Goal: Find specific fact: Find specific fact

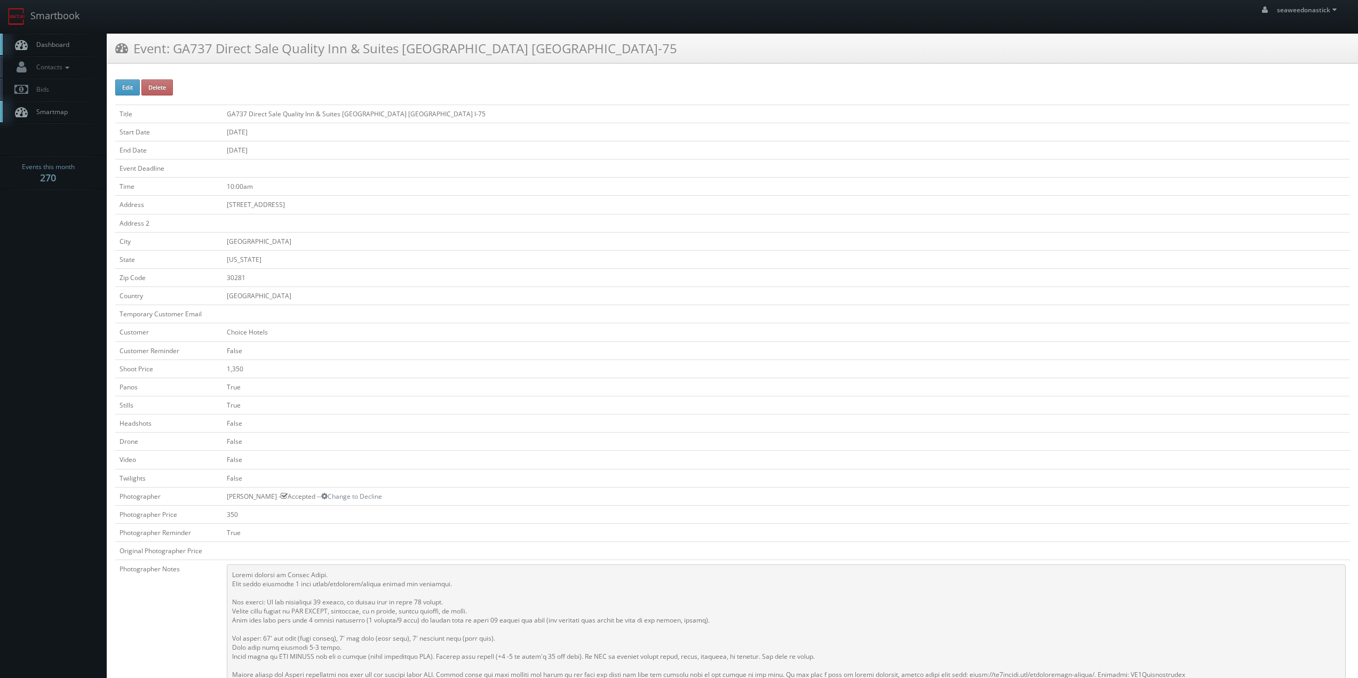
click at [56, 47] on span "Dashboard" at bounding box center [50, 44] width 38 height 9
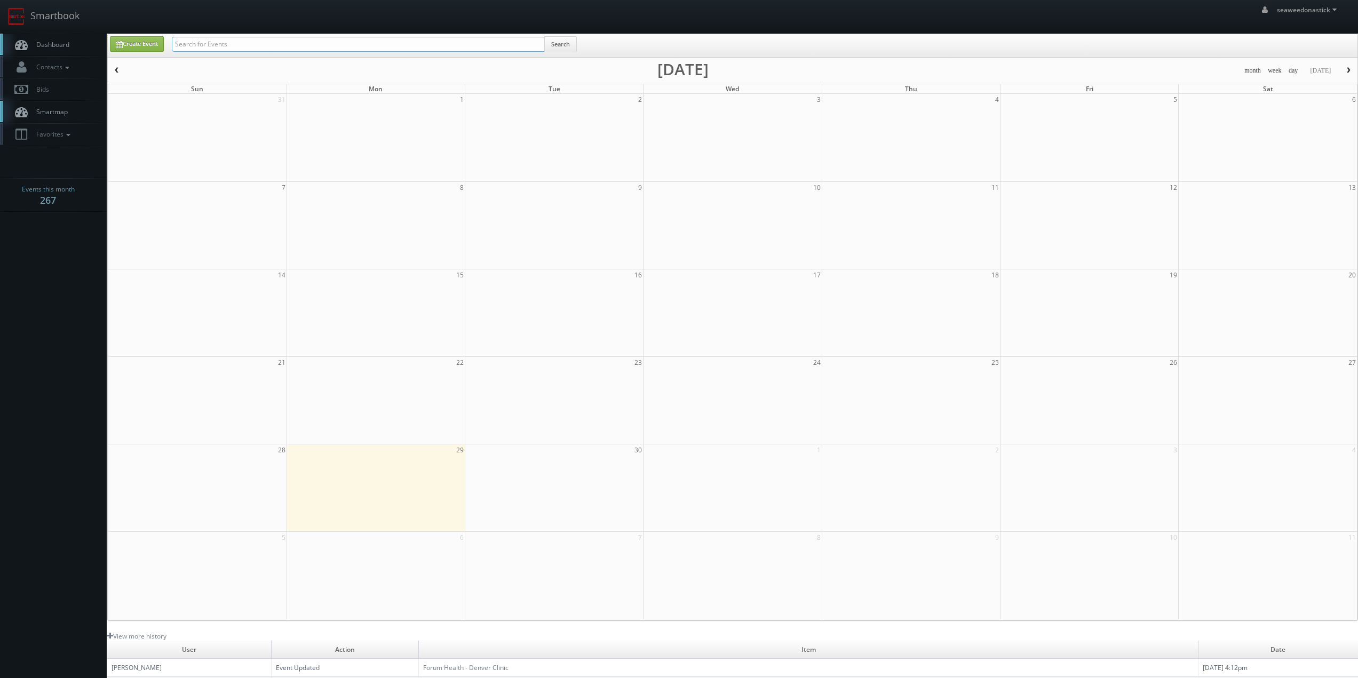
click at [217, 41] on input "text" at bounding box center [358, 44] width 373 height 15
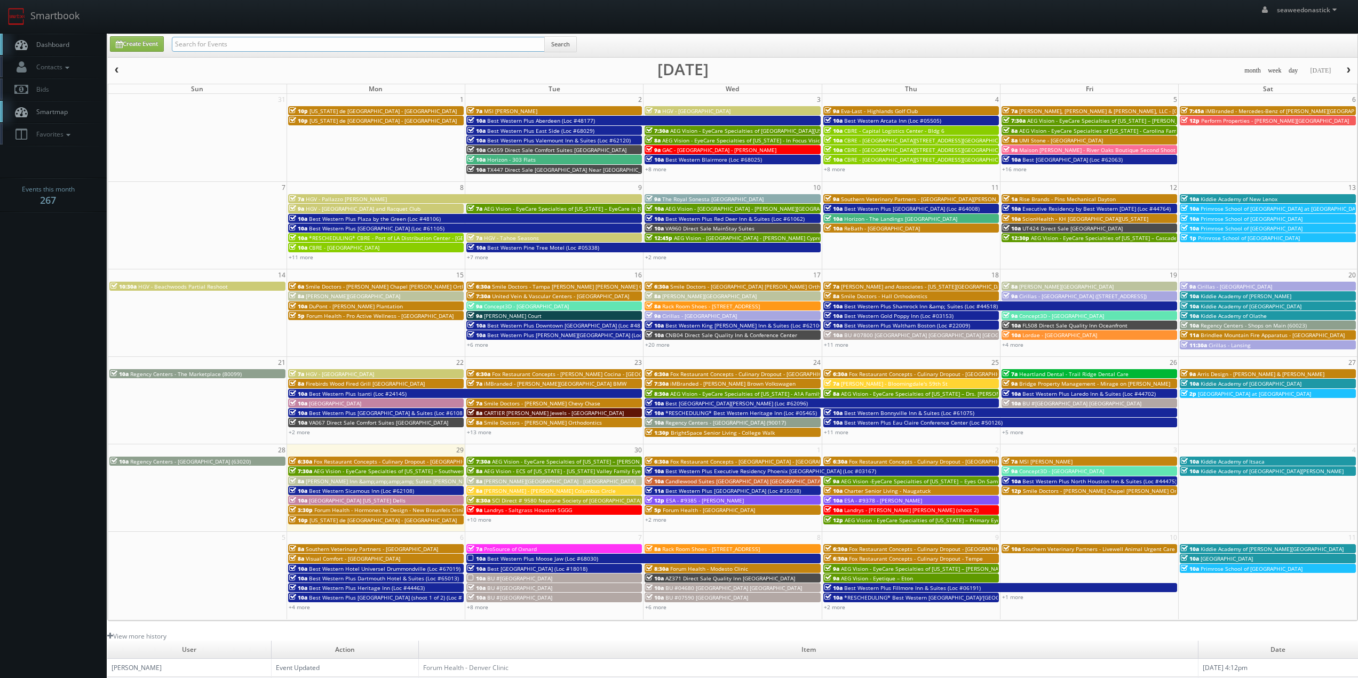
paste input "Concept3D - [GEOGRAPHIC_DATA][PERSON_NAME][US_STATE]"
type input "Concept3D - [GEOGRAPHIC_DATA][PERSON_NAME][US_STATE]"
click at [551, 47] on button "Search" at bounding box center [560, 44] width 33 height 16
click at [552, 47] on button "Search" at bounding box center [560, 44] width 33 height 16
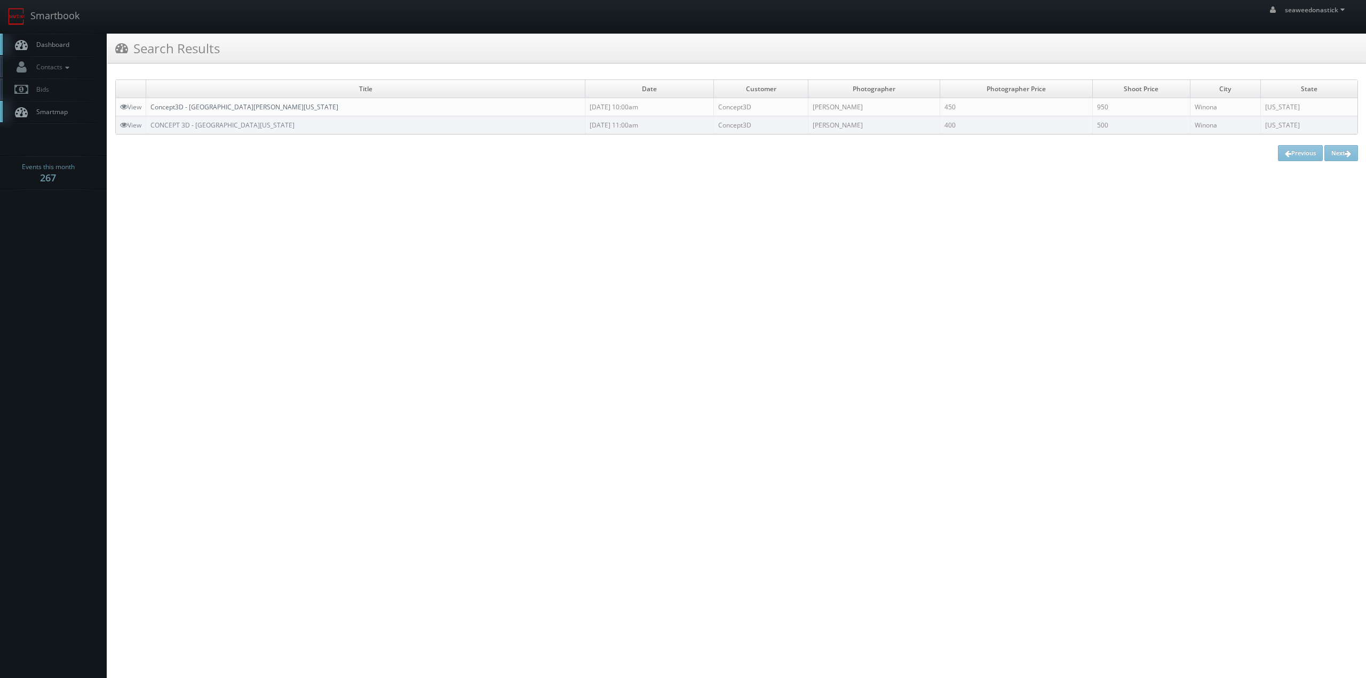
click at [180, 111] on link "Concept3D - [GEOGRAPHIC_DATA][PERSON_NAME][US_STATE]" at bounding box center [244, 106] width 188 height 9
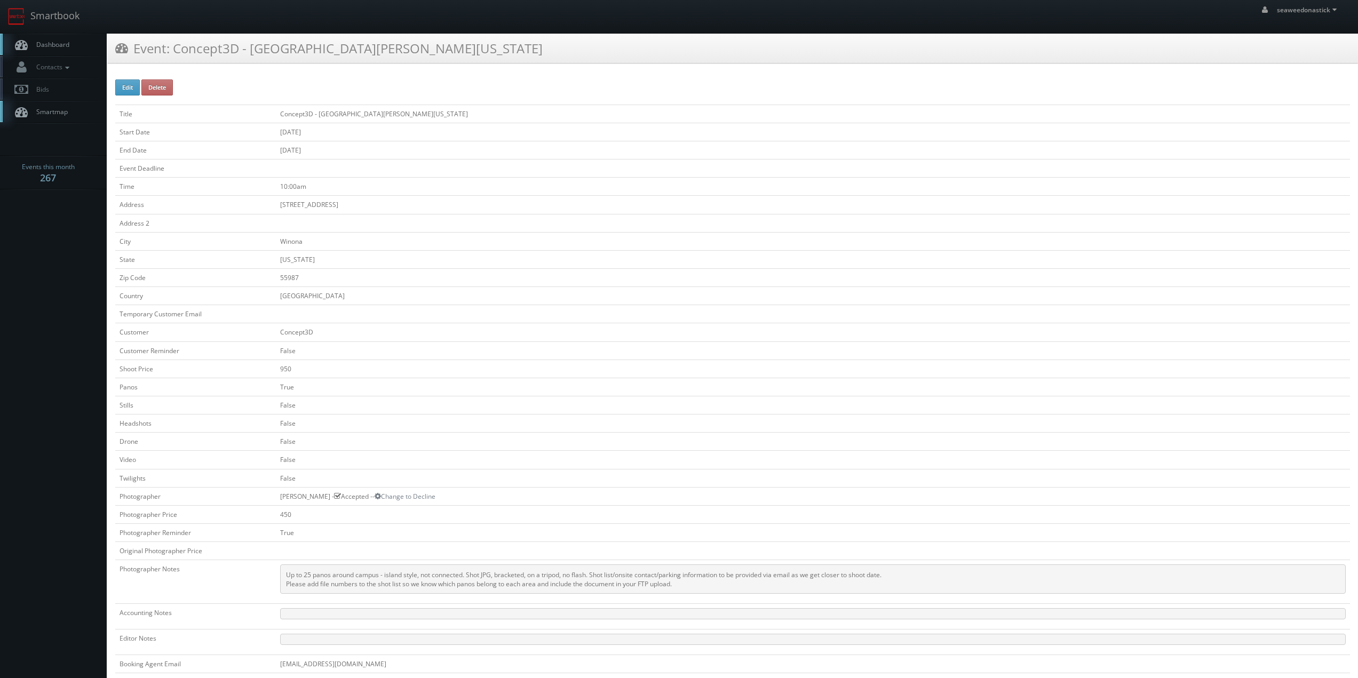
drag, startPoint x: 279, startPoint y: 496, endPoint x: 320, endPoint y: 501, distance: 41.3
click at [320, 501] on td "[PERSON_NAME] - Accepted -- Change to Decline" at bounding box center [813, 496] width 1074 height 18
copy td "[PERSON_NAME]"
